Goal: Task Accomplishment & Management: Complete application form

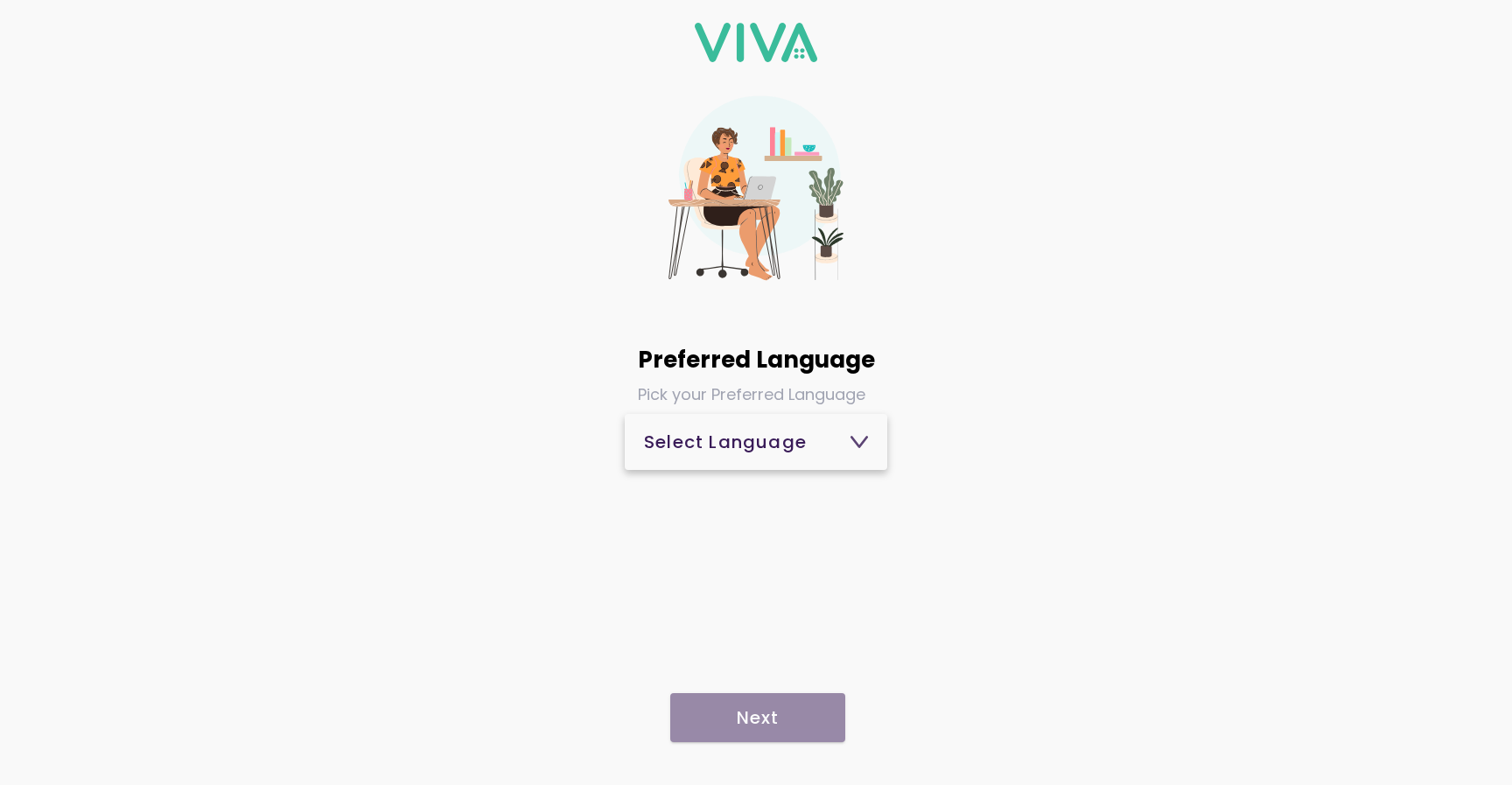
click at [836, 455] on span "Select Language" at bounding box center [755, 442] width 224 height 42
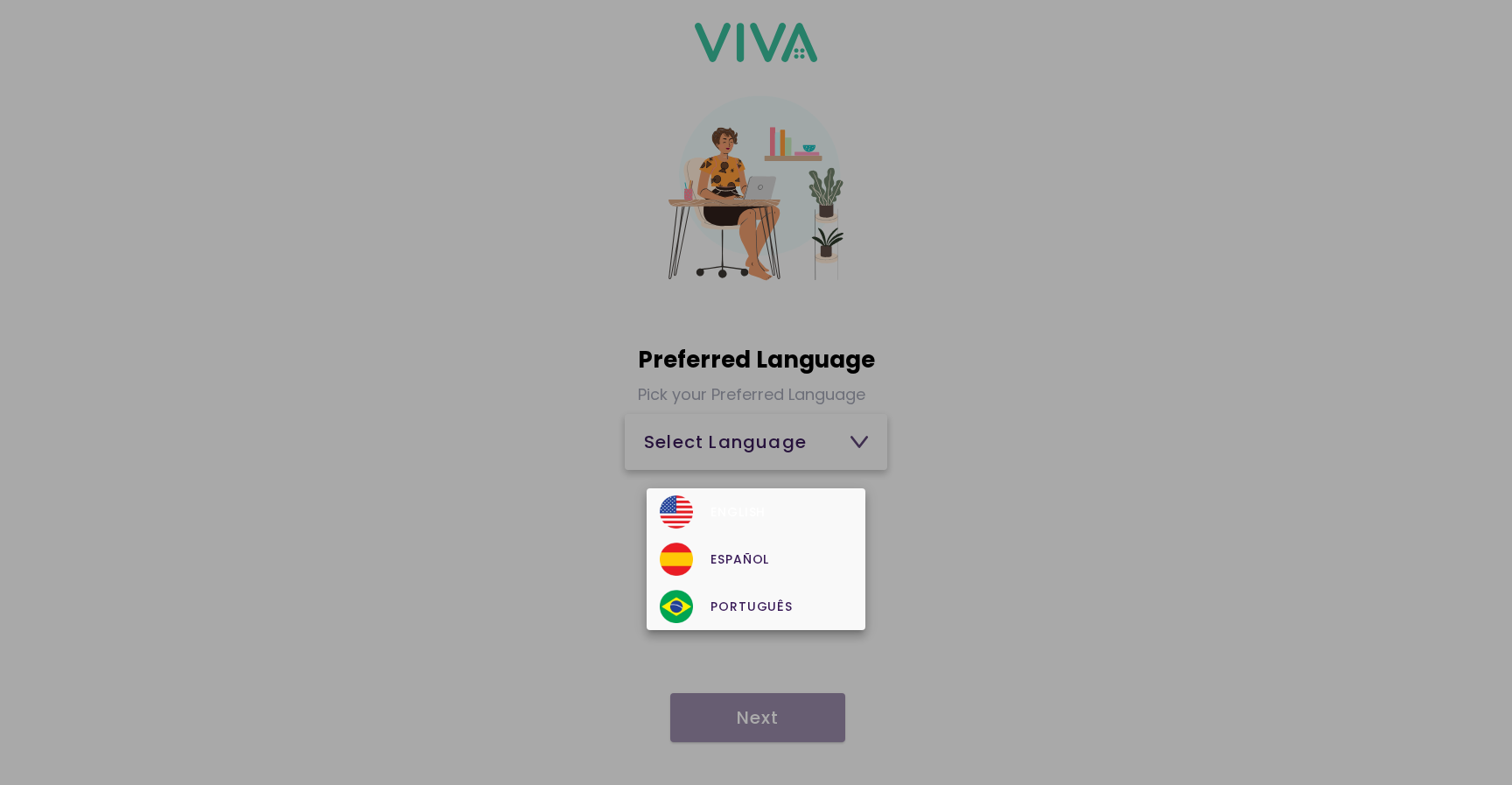
click at [790, 505] on div "English" at bounding box center [755, 512] width 191 height 34
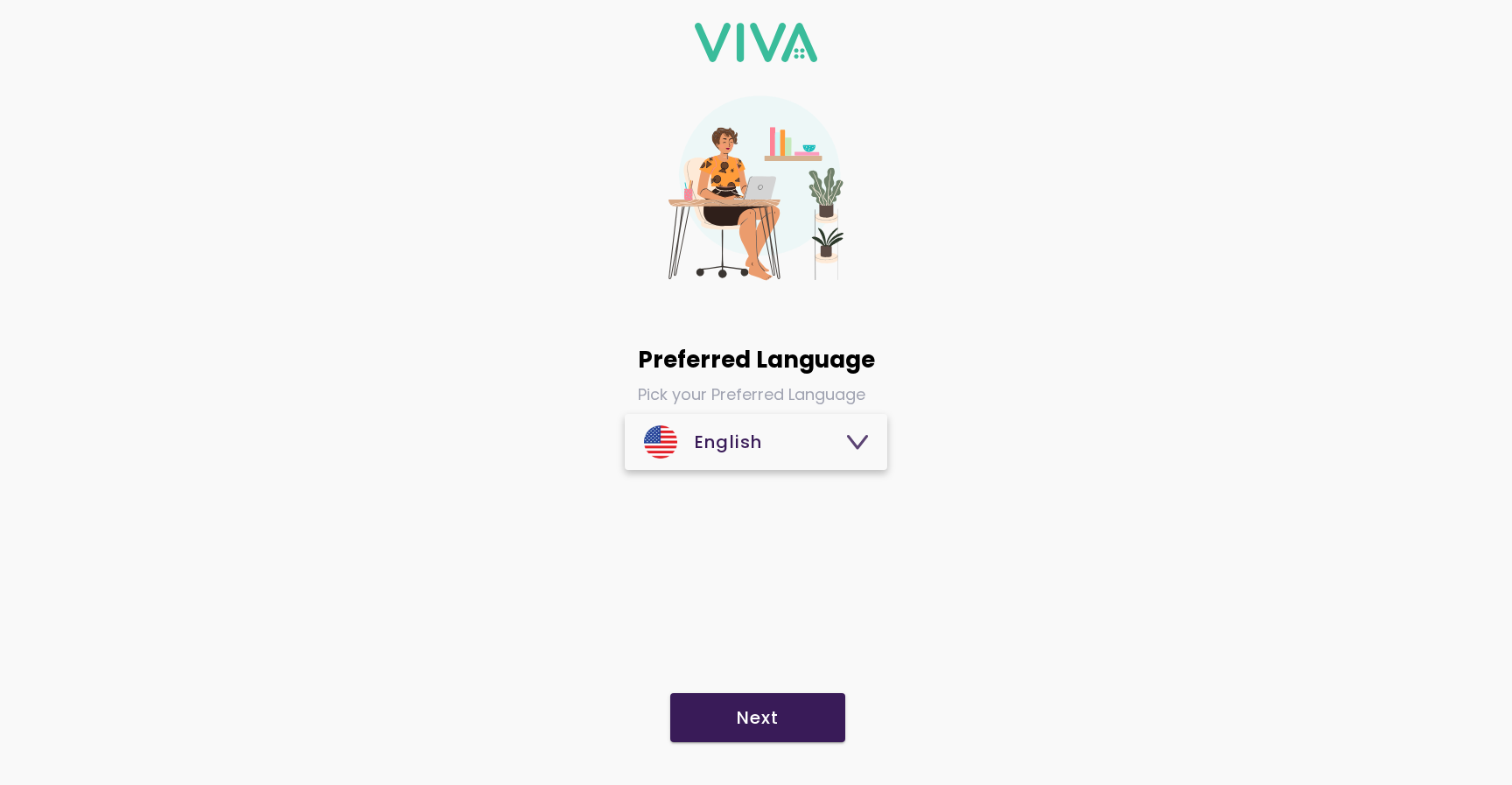
click at [767, 691] on ion-footer "Next" at bounding box center [756, 717] width 175 height 56
click at [0, 0] on slot "Next" at bounding box center [0, 0] width 0 height 0
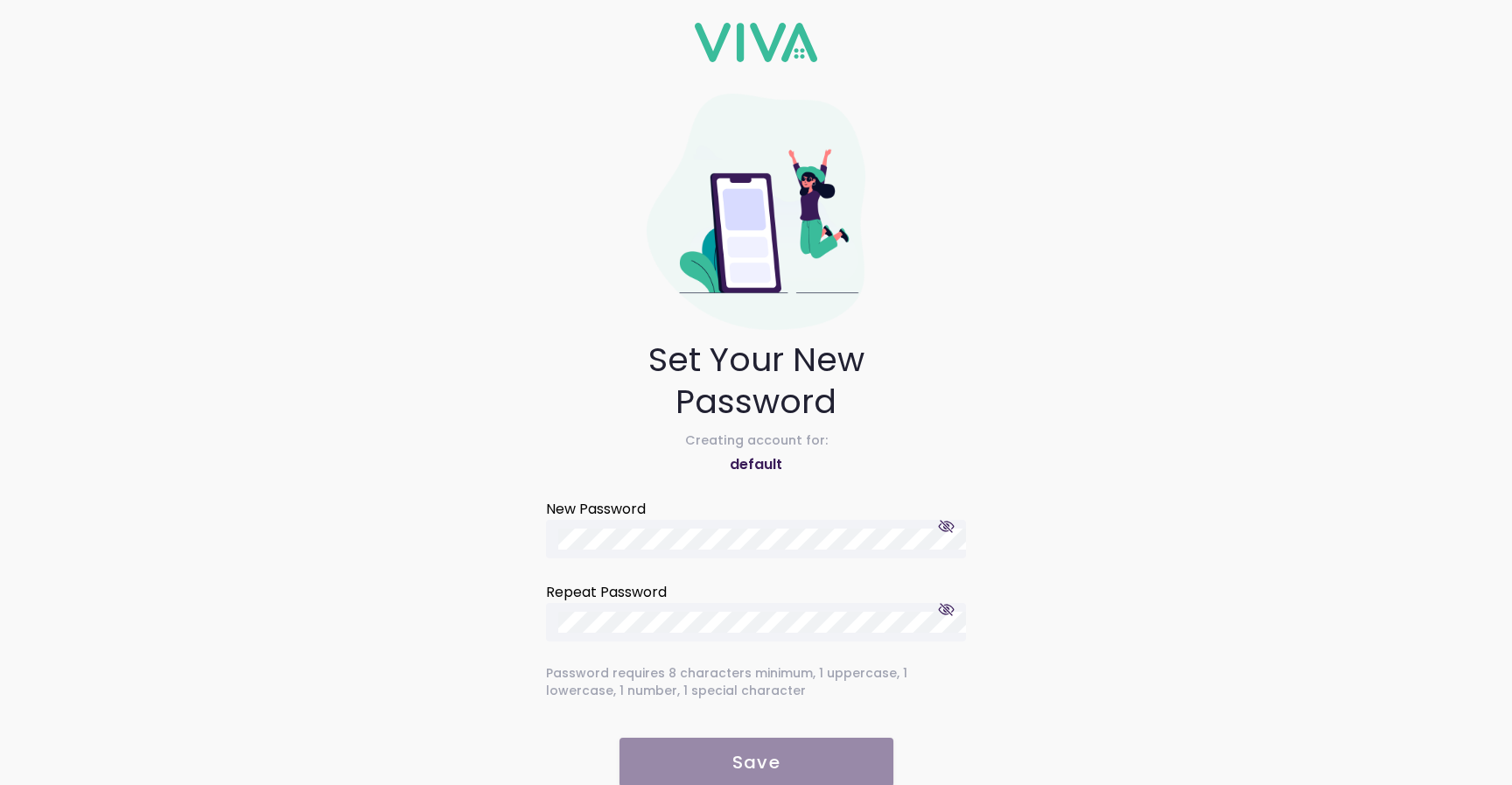
click at [0, 0] on slot "default" at bounding box center [0, 0] width 0 height 0
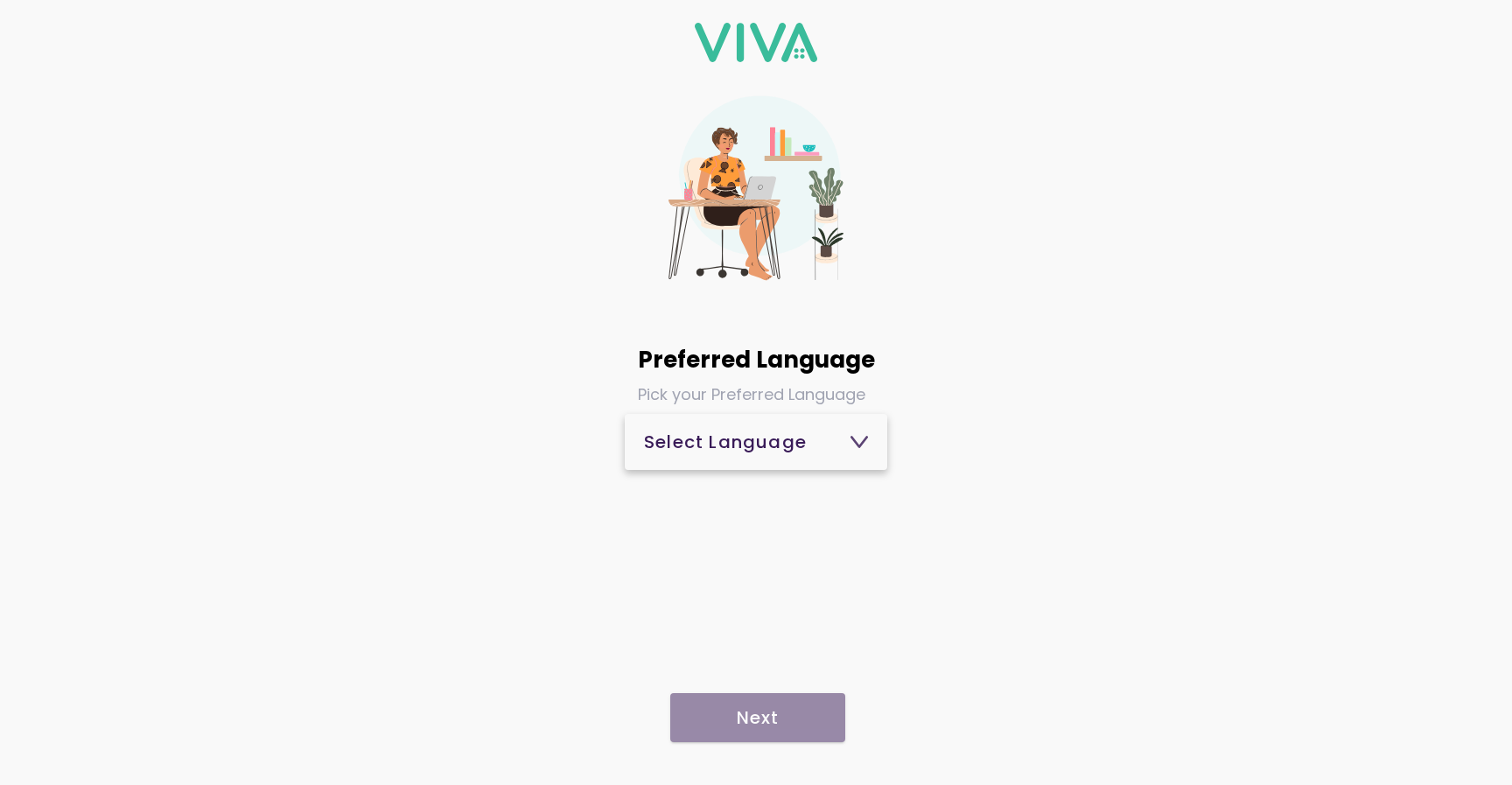
click at [752, 456] on span "Select Language" at bounding box center [755, 442] width 224 height 42
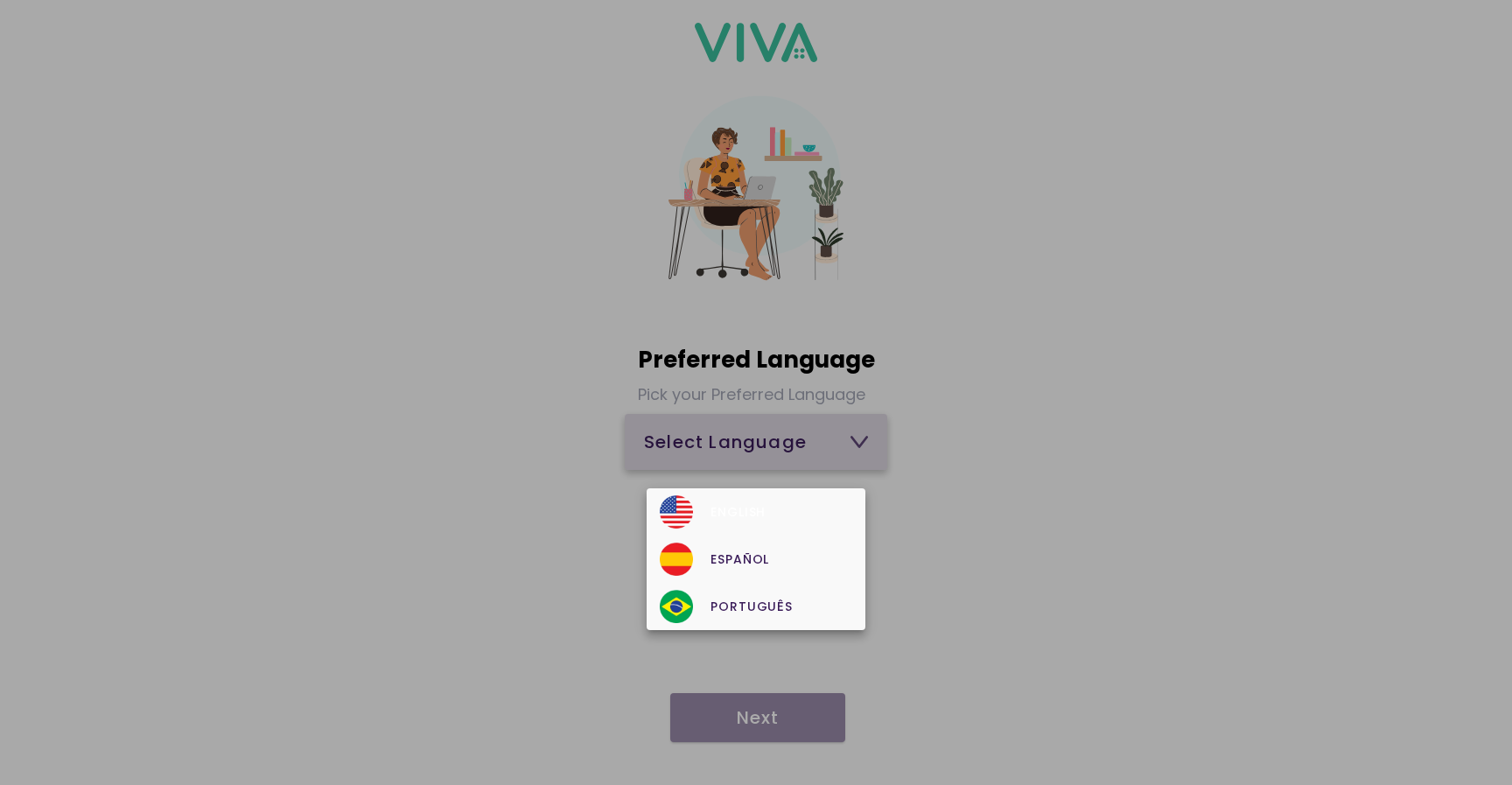
click at [755, 510] on div "English" at bounding box center [755, 512] width 191 height 34
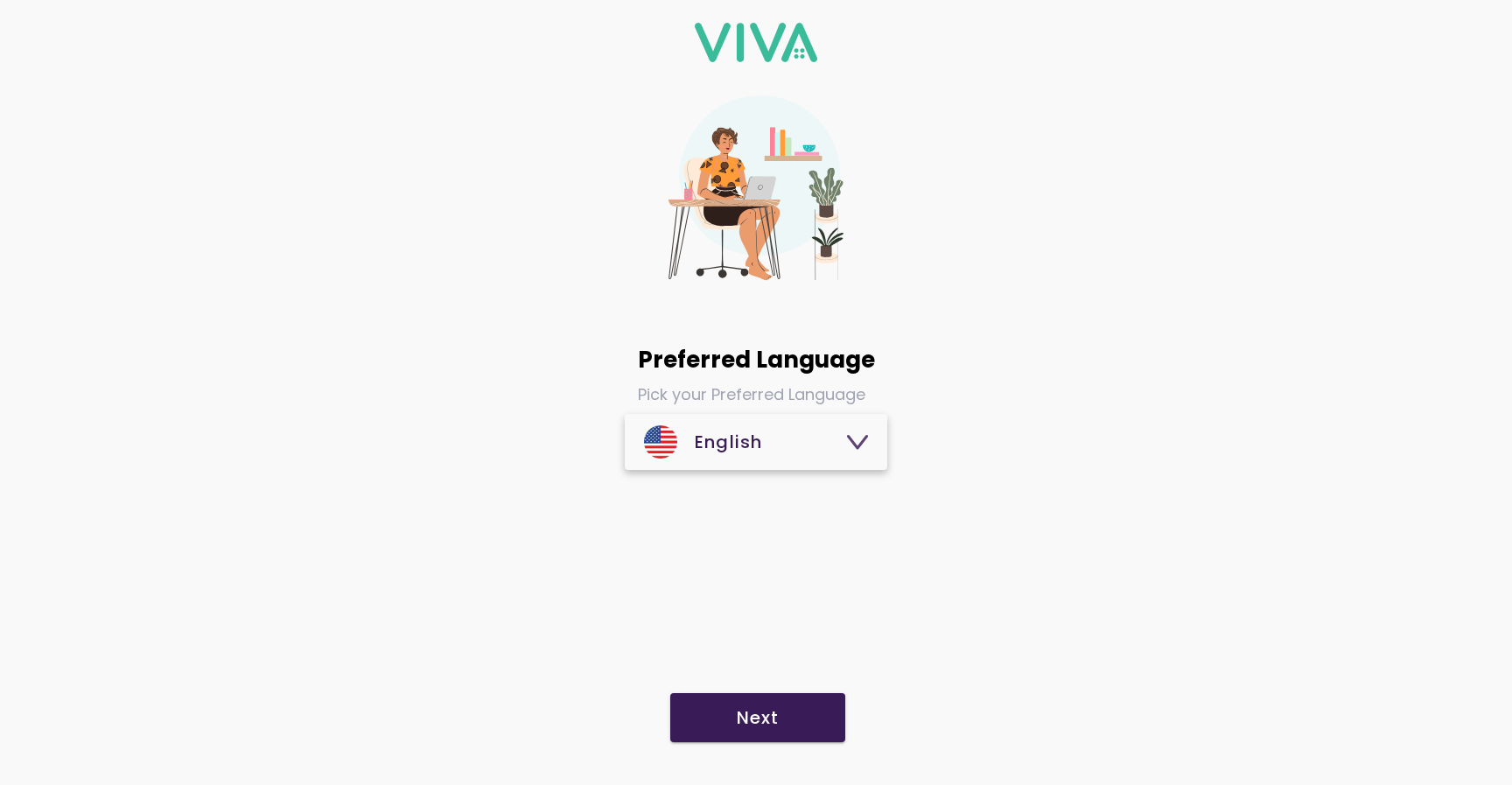
click at [0, 0] on slot "Next" at bounding box center [0, 0] width 0 height 0
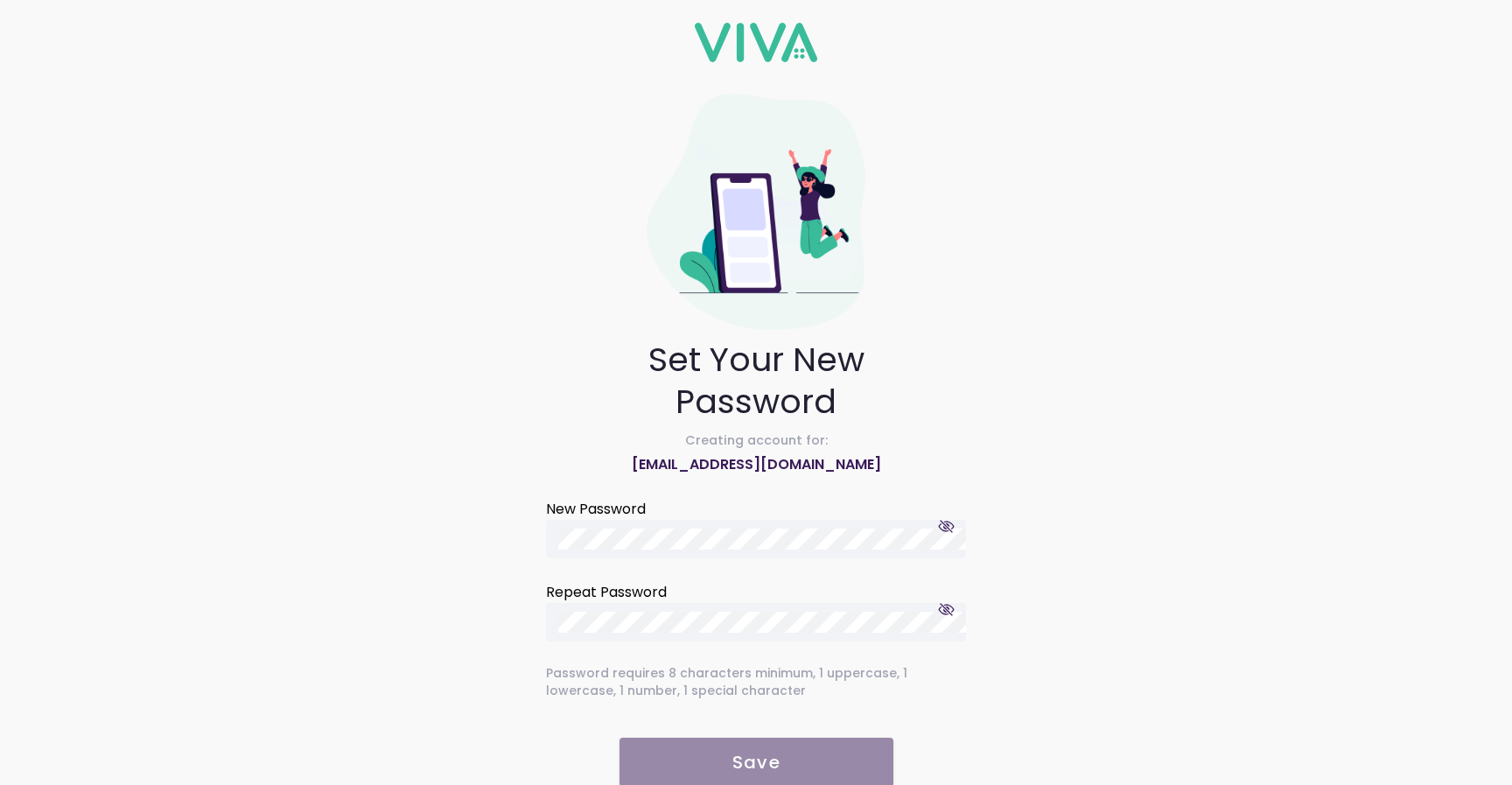
click at [955, 526] on button "button" at bounding box center [946, 526] width 43 height 32
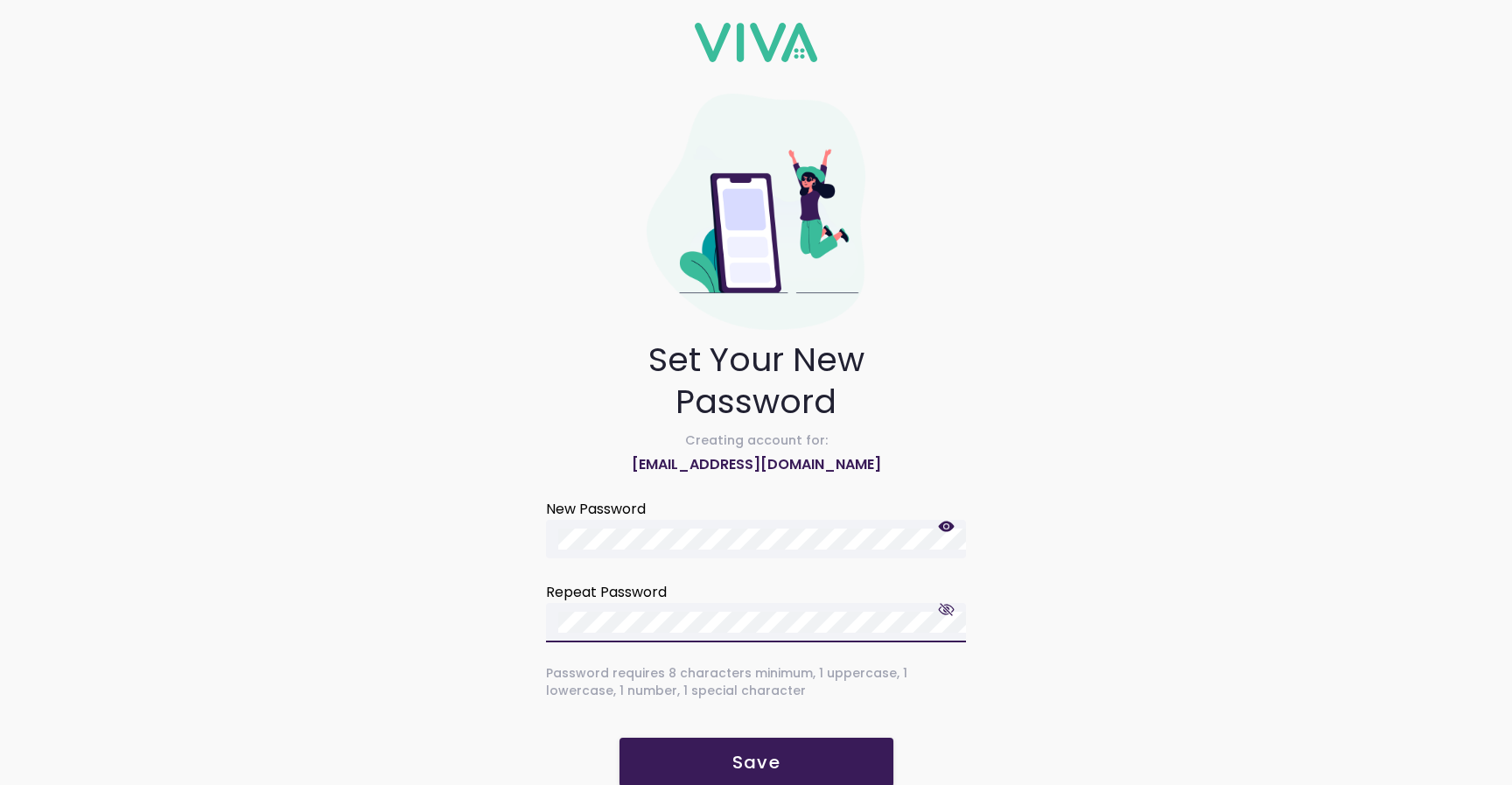
scroll to position [30, 0]
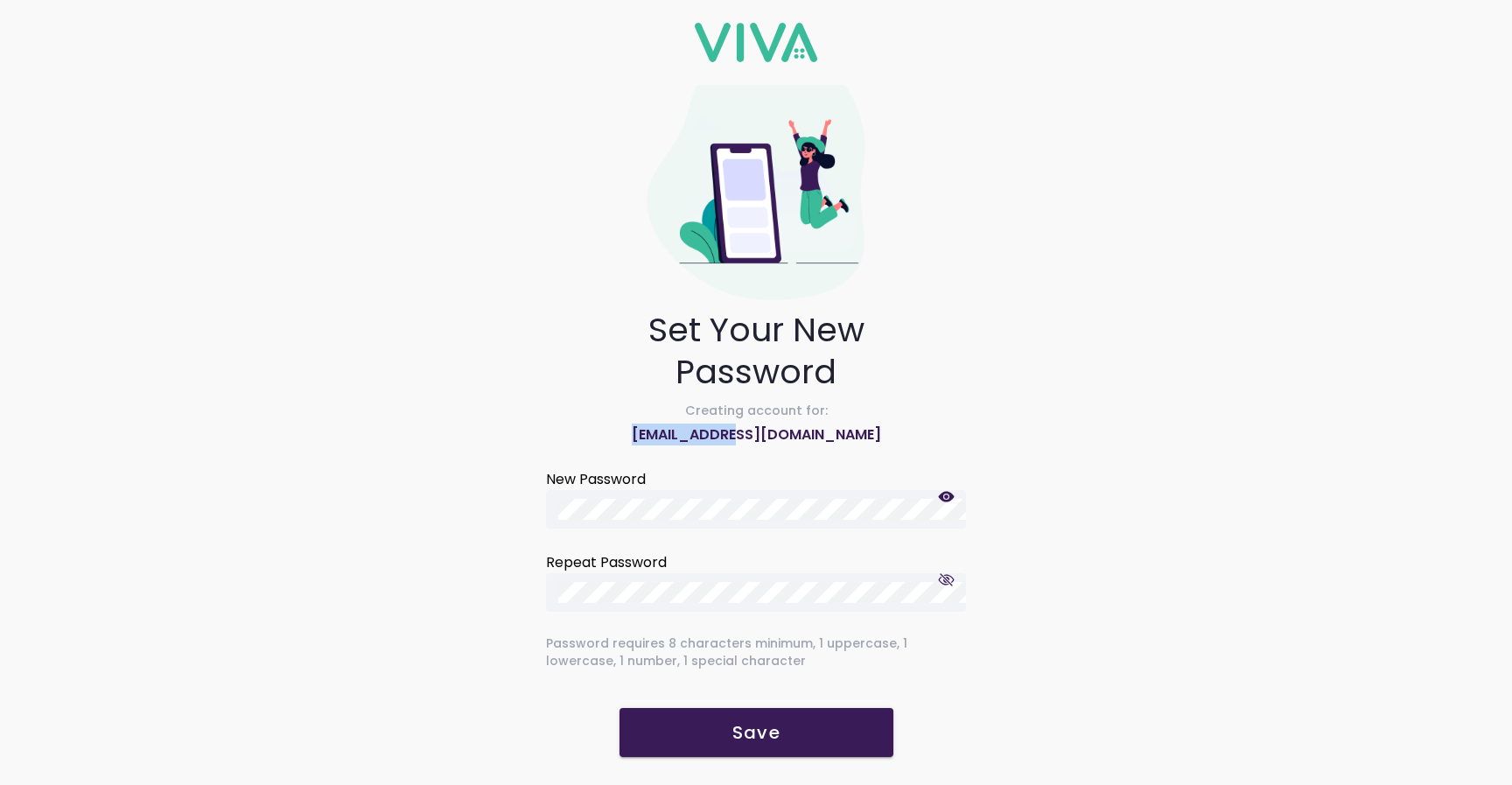
drag, startPoint x: 813, startPoint y: 434, endPoint x: 642, endPoint y: 434, distance: 171.0
click at [643, 434] on ion-col "Creating account for: [EMAIL_ADDRESS][DOMAIN_NAME]" at bounding box center [755, 423] width 429 height 52
copy ion-text "[EMAIL_ADDRESS][DOMAIN_NAME]"
click at [712, 711] on button "Save" at bounding box center [756, 733] width 274 height 49
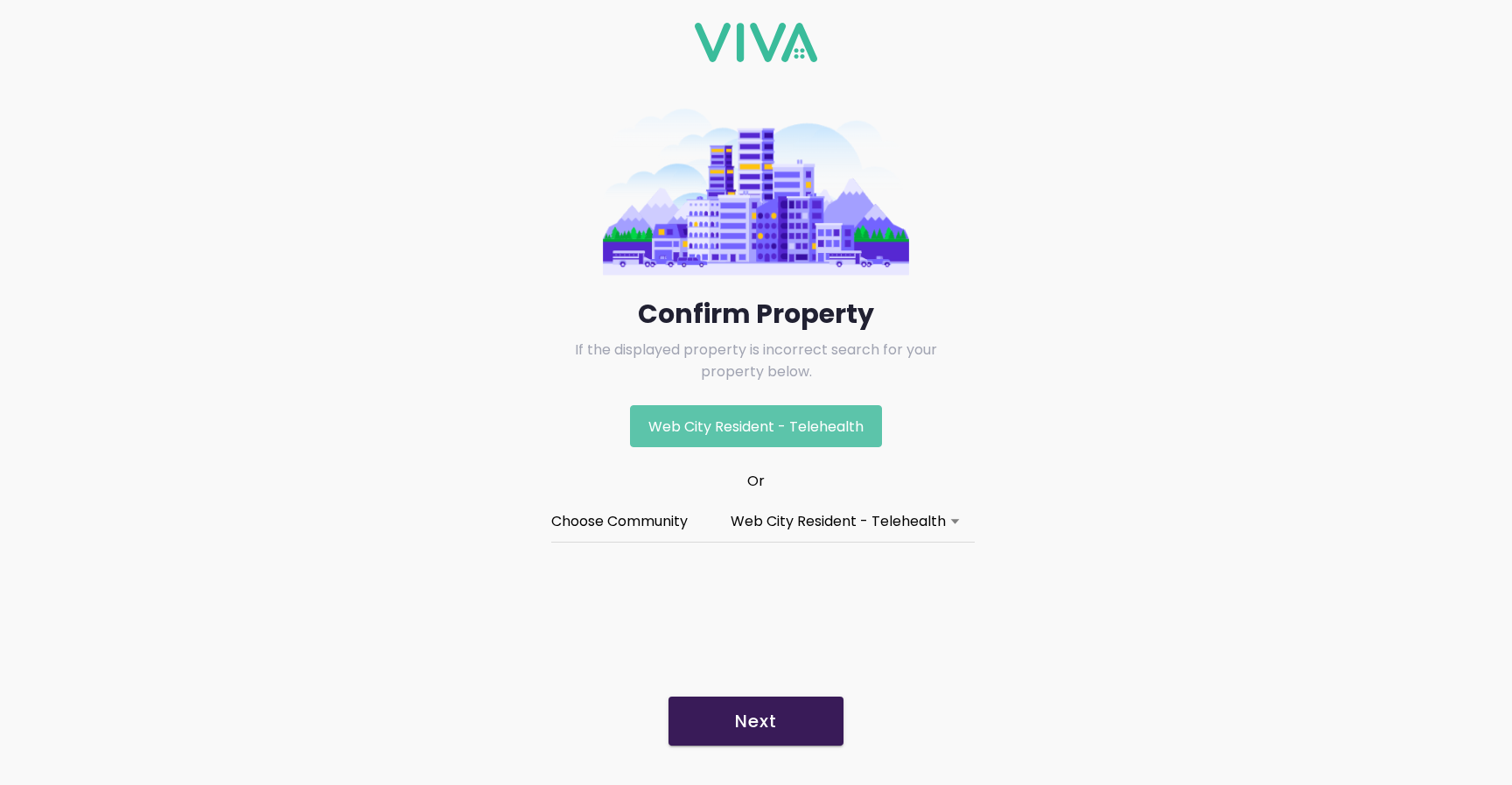
click at [767, 705] on button "Next" at bounding box center [756, 721] width 175 height 49
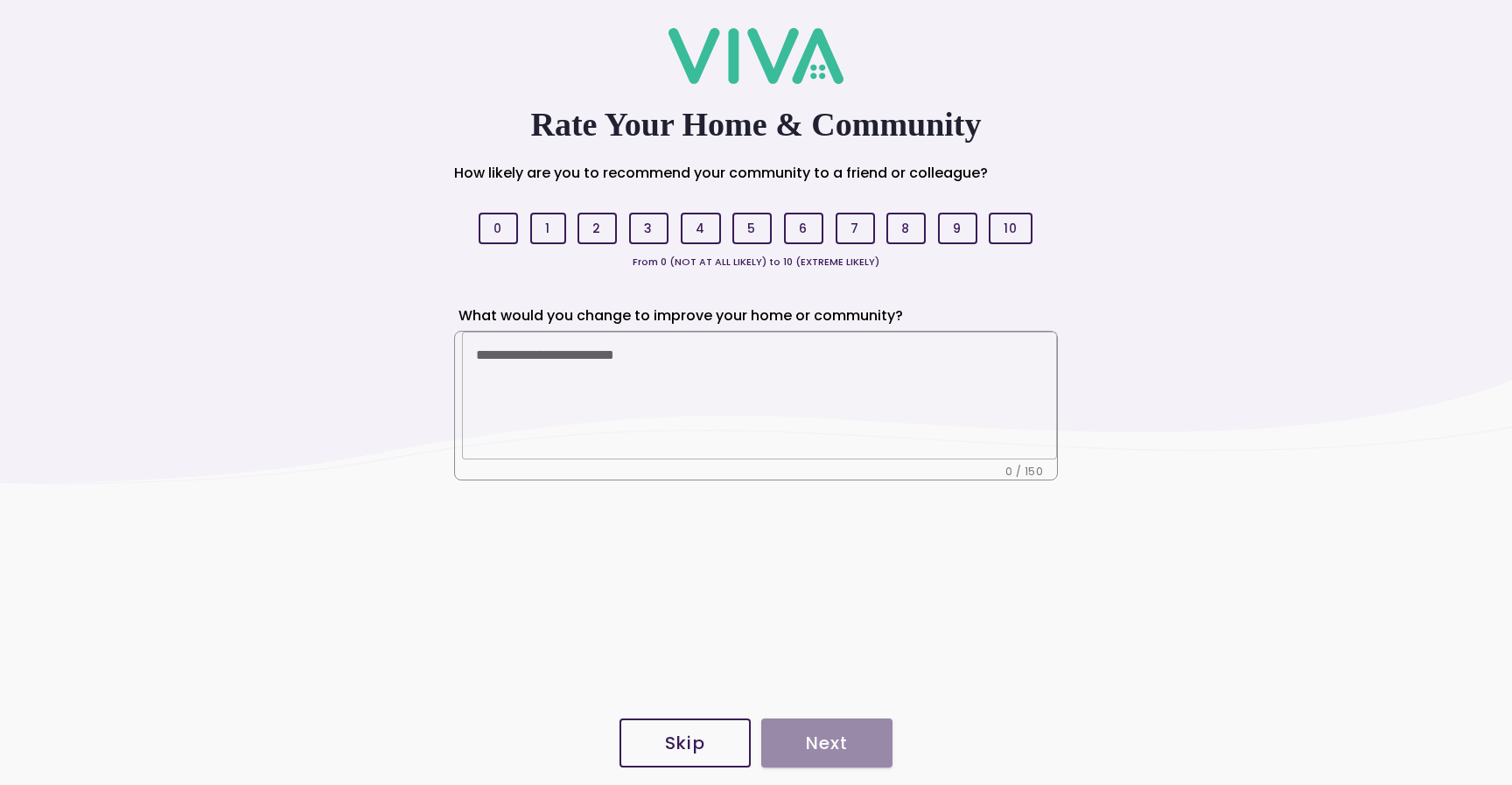
click at [743, 733] on button "Skip" at bounding box center [684, 744] width 131 height 49
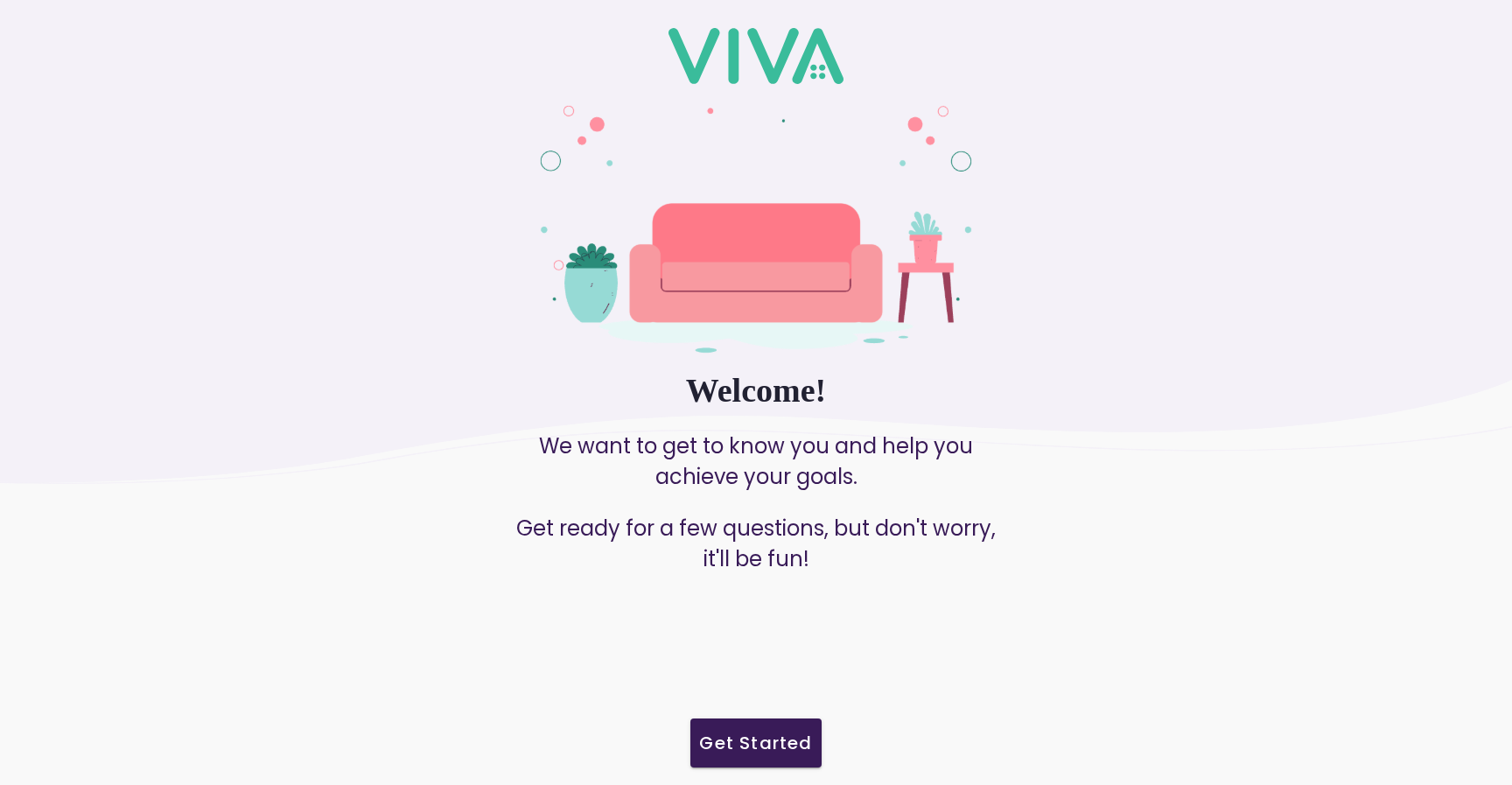
click at [0, 0] on slot "Get Started" at bounding box center [0, 0] width 0 height 0
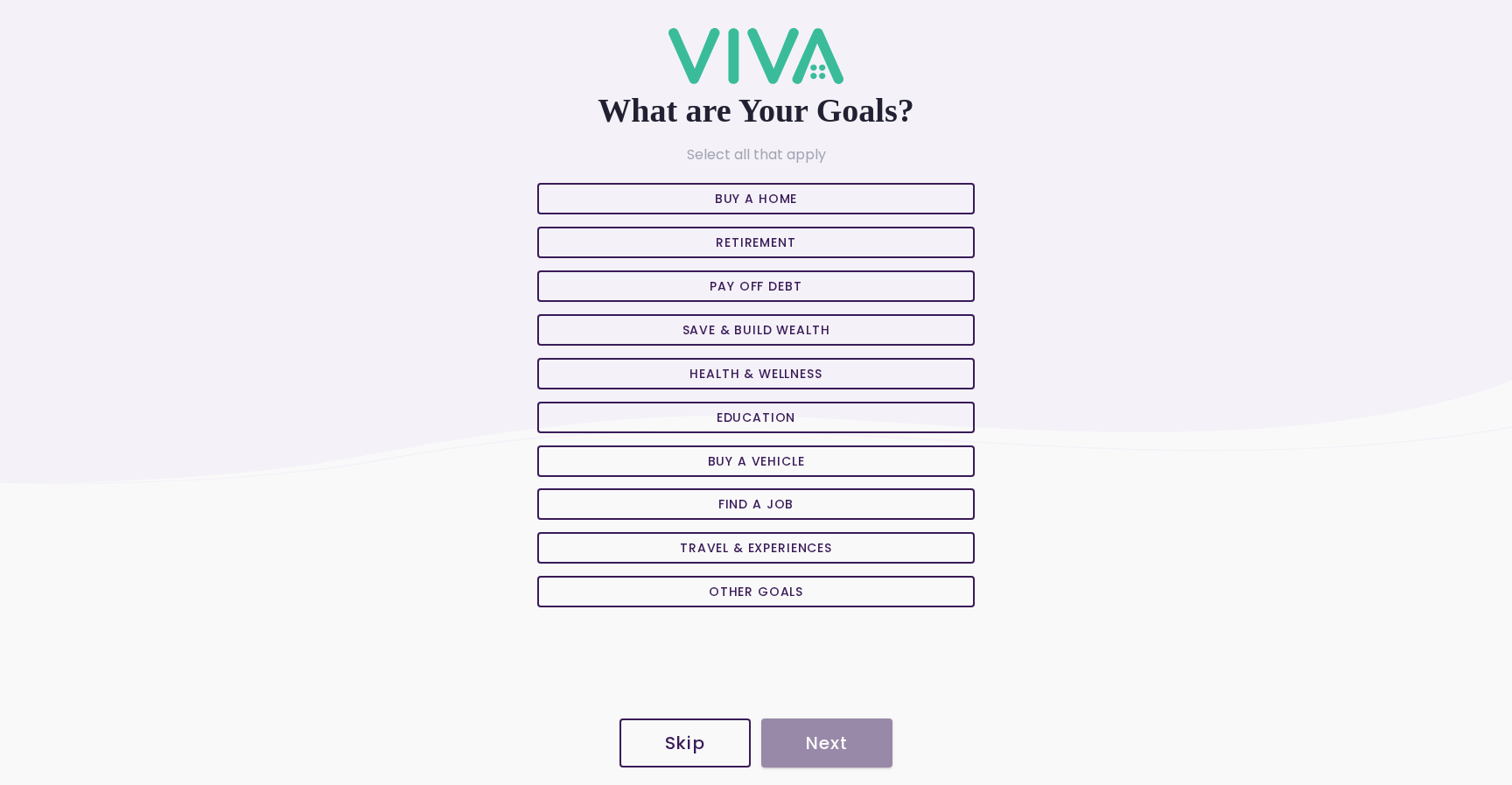
click at [723, 731] on button "Skip" at bounding box center [684, 744] width 131 height 49
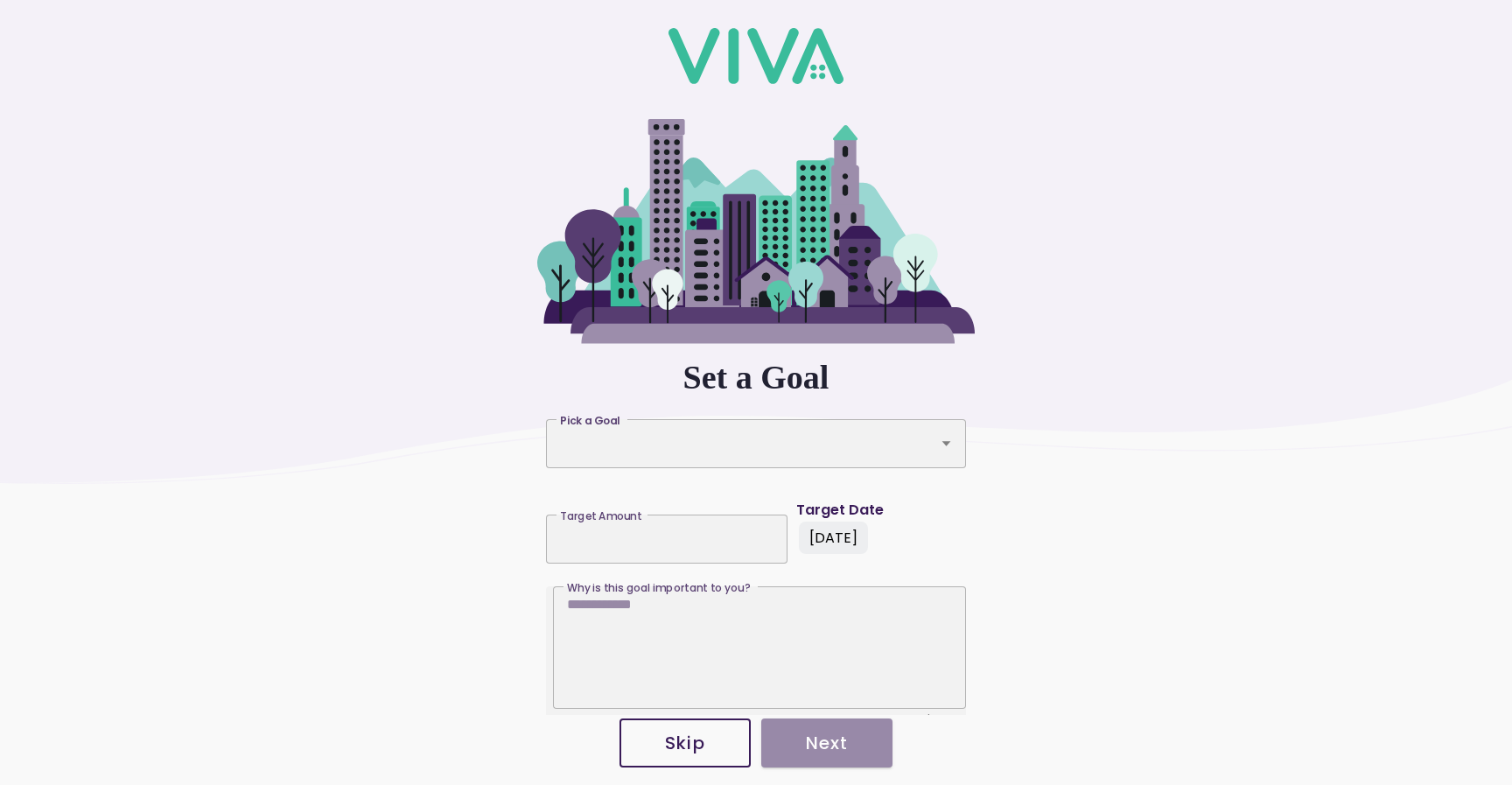
click at [707, 756] on button "Skip" at bounding box center [684, 744] width 131 height 49
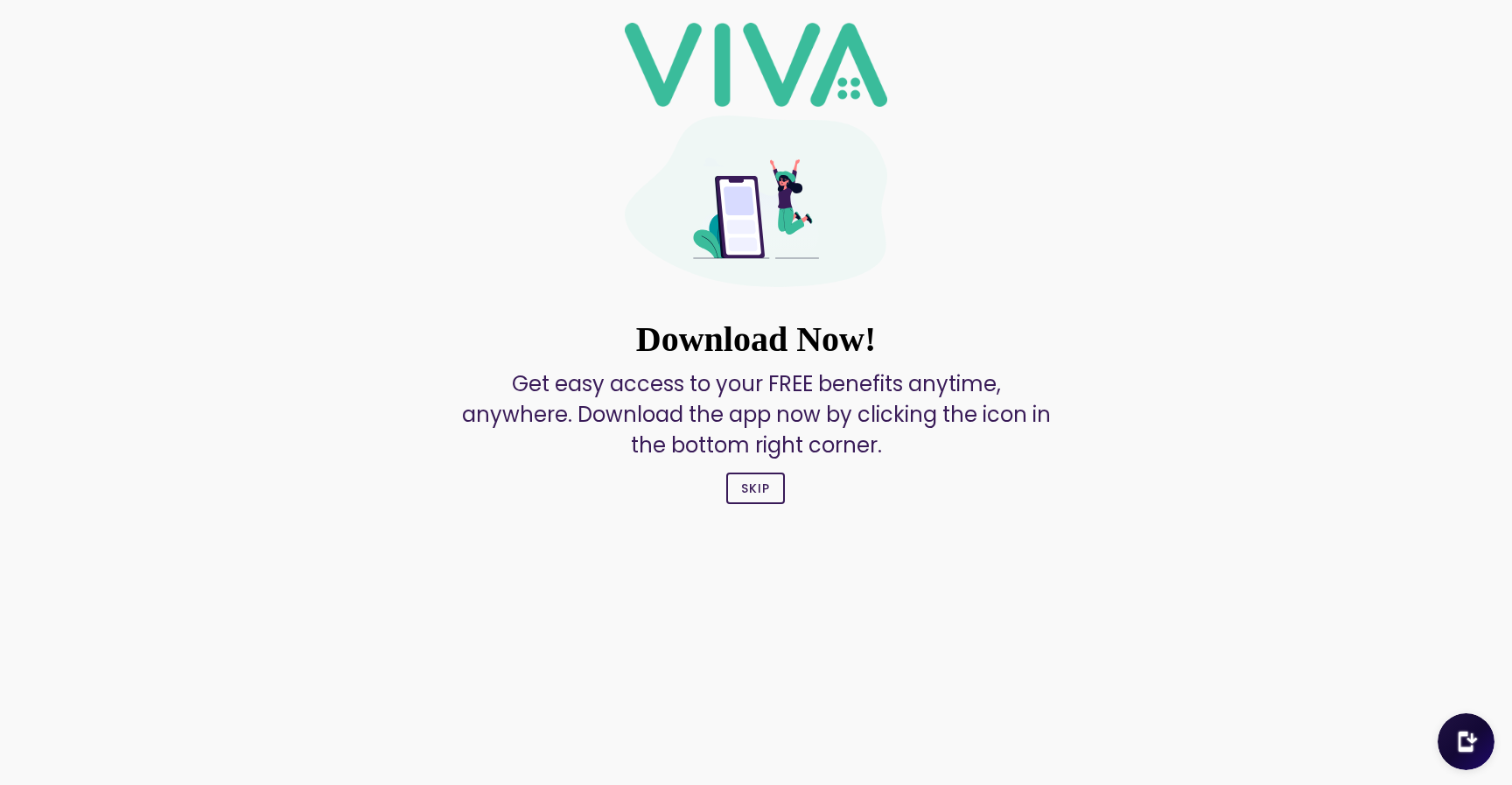
click at [0, 0] on slot "Skip" at bounding box center [0, 0] width 0 height 0
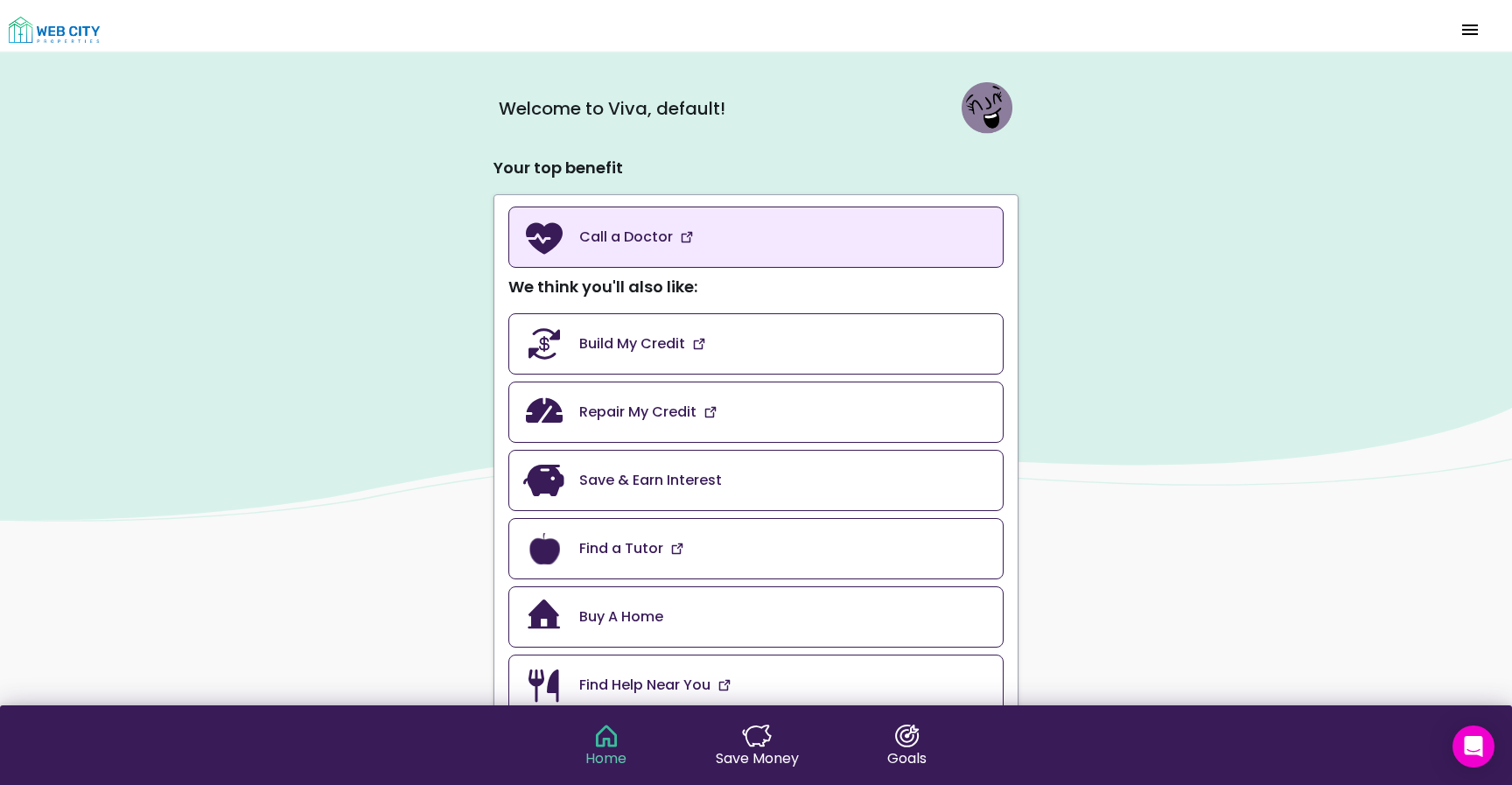
click at [759, 244] on link "Call a Doctor" at bounding box center [756, 237] width 495 height 61
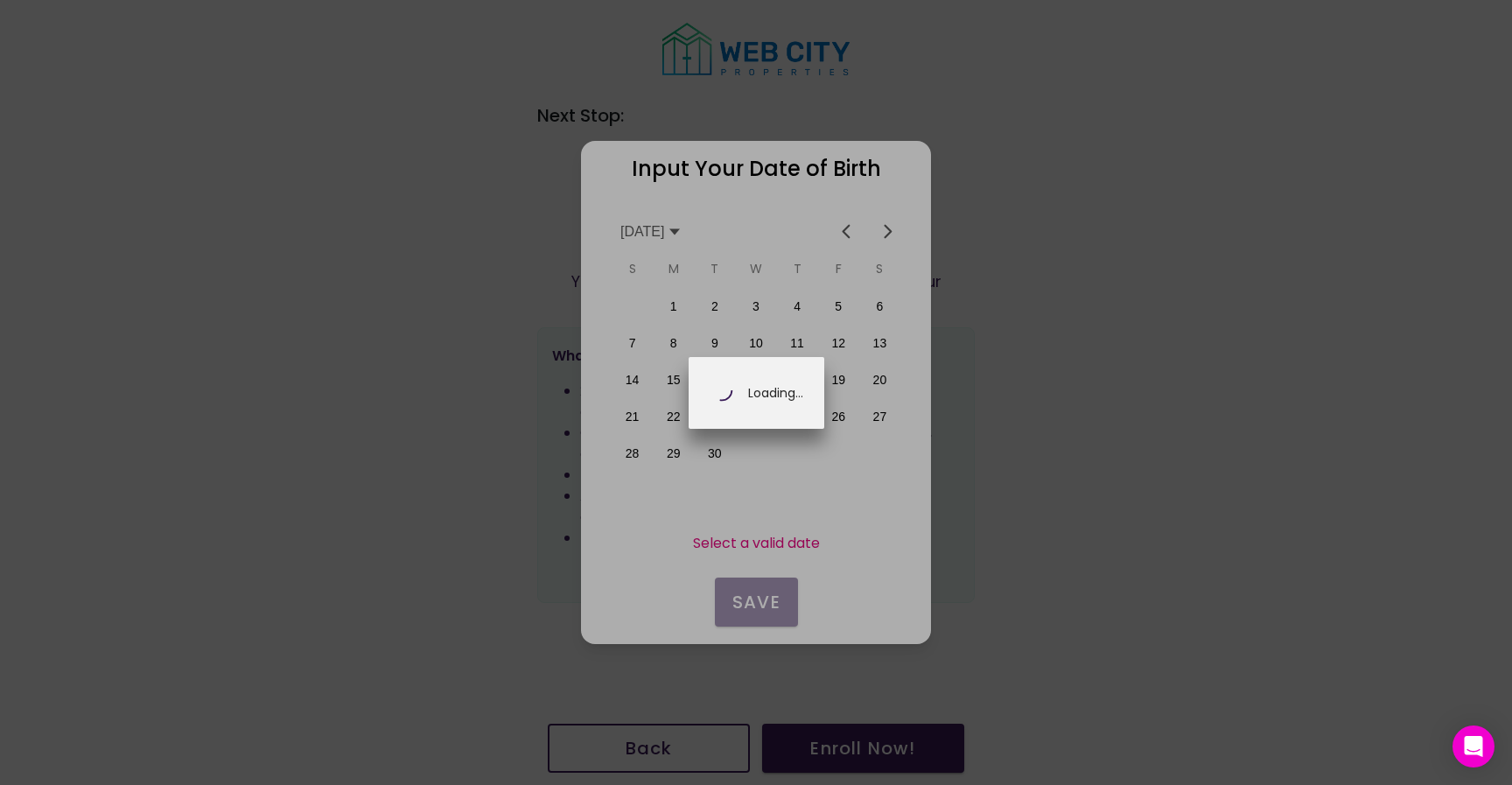
scroll to position [0, 307]
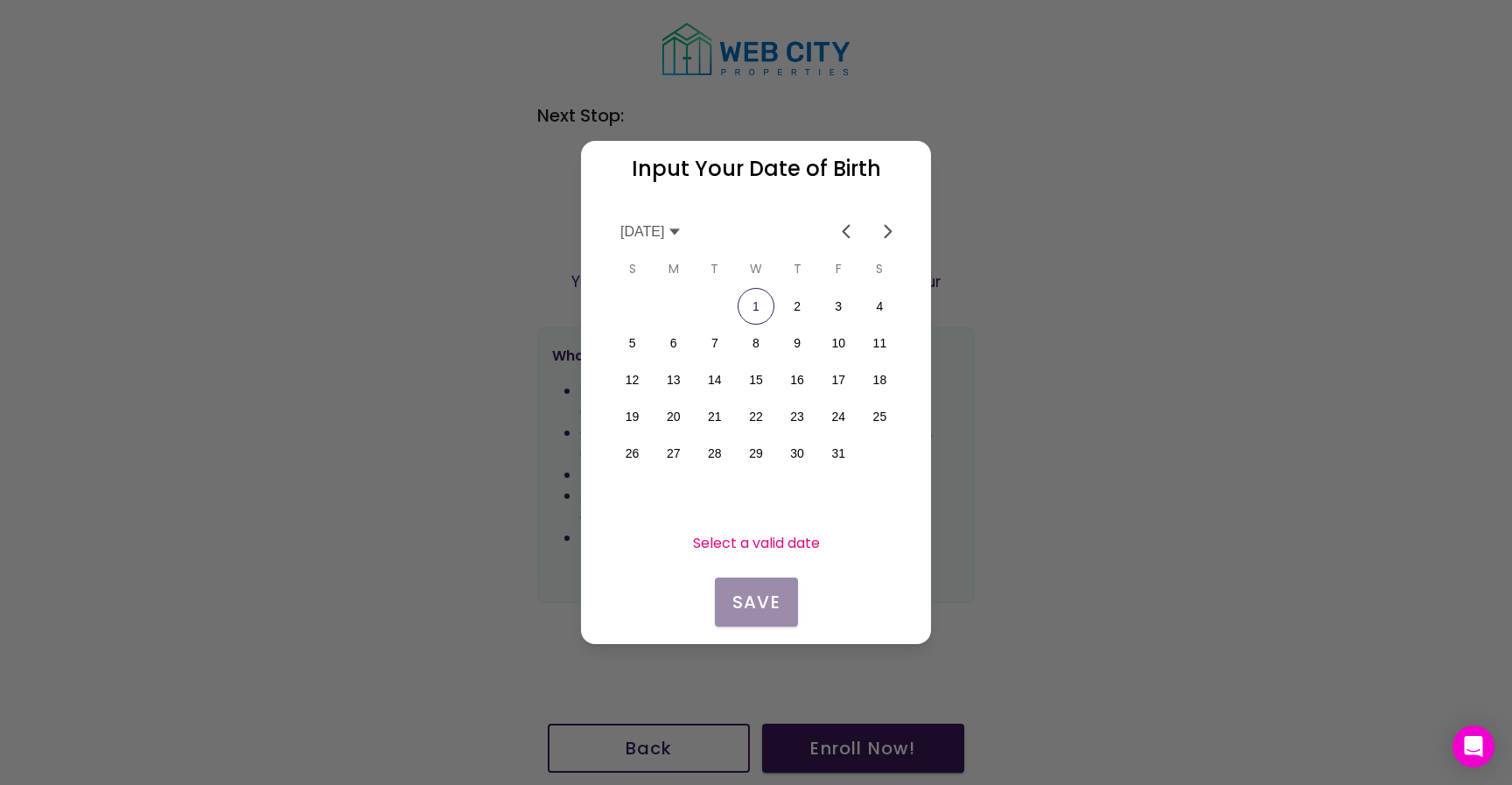
click at [681, 221] on div "[DATE]" at bounding box center [651, 232] width 61 height 42
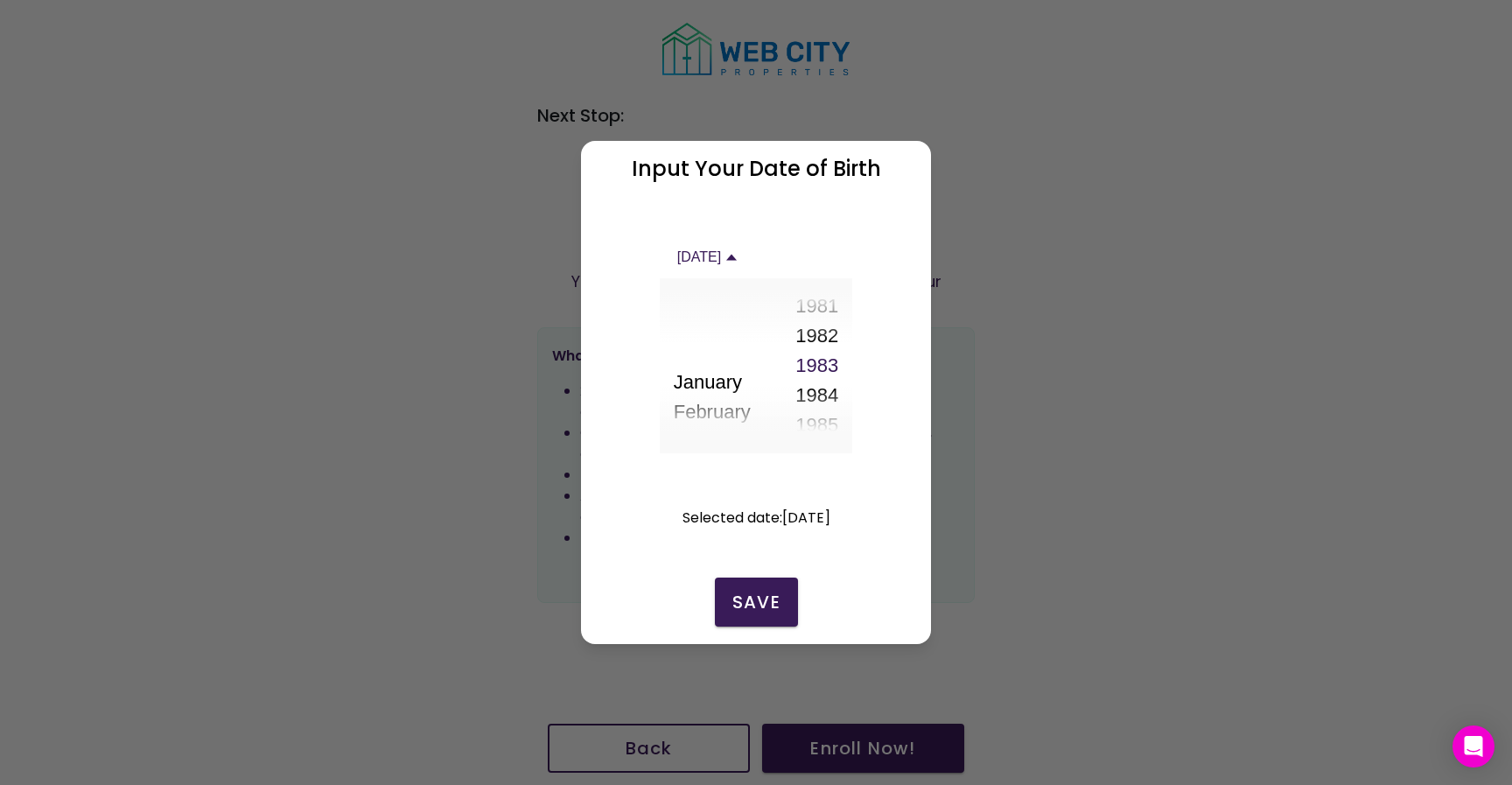
click at [823, 346] on button "1982" at bounding box center [816, 336] width 42 height 30
click at [822, 370] on button "1982" at bounding box center [816, 366] width 42 height 30
click at [755, 618] on button "Save" at bounding box center [756, 603] width 83 height 49
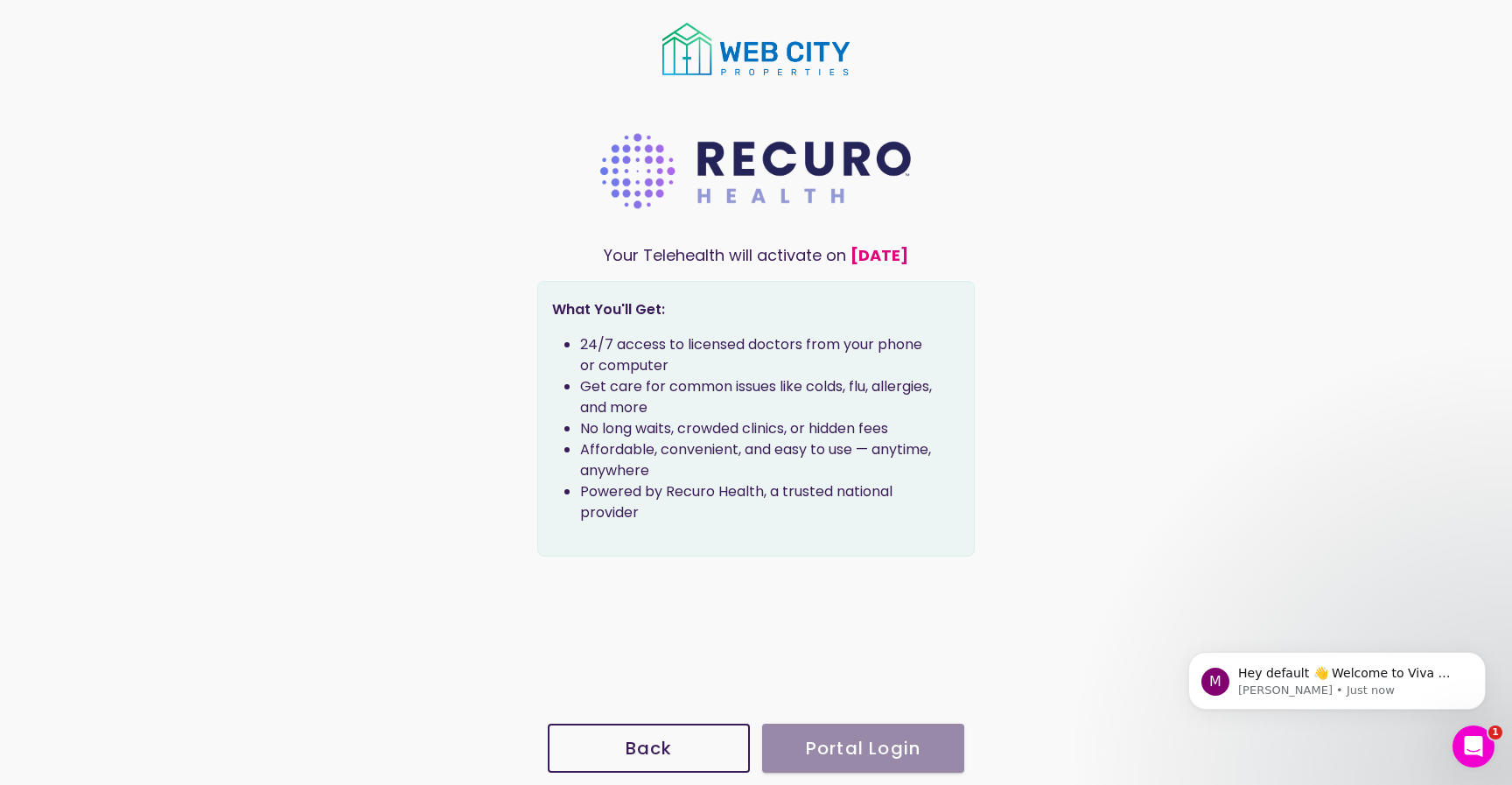
scroll to position [0, 0]
